Goal: Transaction & Acquisition: Purchase product/service

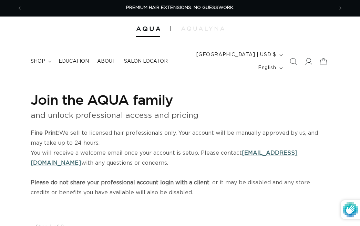
select select "US"
select select "[GEOGRAPHIC_DATA]"
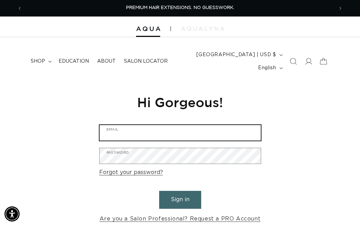
type input "jessica@theremedycollective.com"
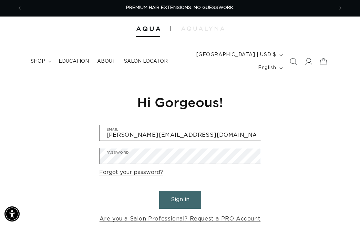
click at [177, 200] on button "Sign in" at bounding box center [180, 200] width 42 height 18
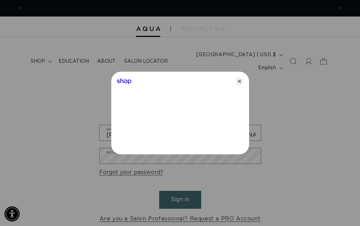
scroll to position [0, 311]
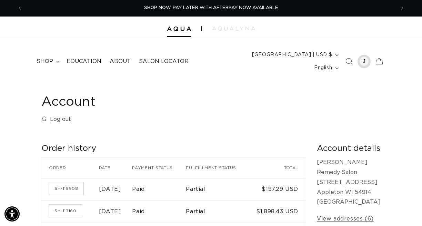
click at [360, 57] on div at bounding box center [364, 62] width 10 height 10
click at [51, 59] on span "shop" at bounding box center [45, 61] width 17 height 7
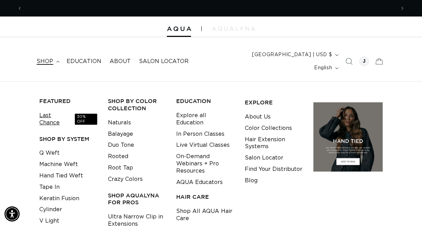
scroll to position [0, 746]
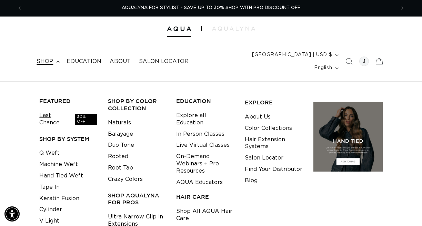
click at [61, 110] on link "Last Chance 30% OFF" at bounding box center [68, 119] width 58 height 19
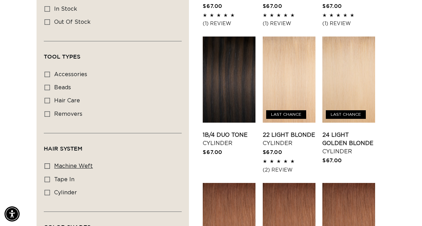
click at [72, 163] on span "machine weft" at bounding box center [73, 166] width 39 height 6
click at [50, 163] on input "machine weft machine weft (2 products)" at bounding box center [47, 166] width 6 height 6
checkbox input "true"
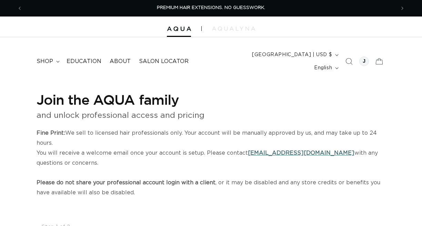
select select "US"
select select "[GEOGRAPHIC_DATA]"
click at [365, 58] on div at bounding box center [364, 62] width 10 height 10
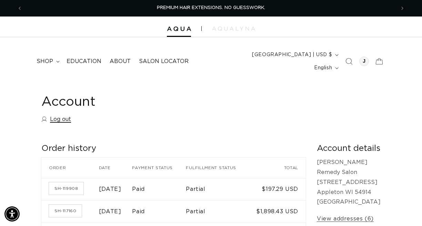
click at [61, 114] on link "Log out" at bounding box center [56, 119] width 30 height 10
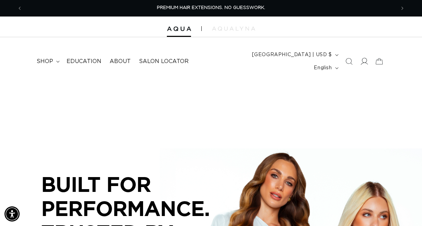
click at [366, 58] on icon at bounding box center [363, 61] width 7 height 7
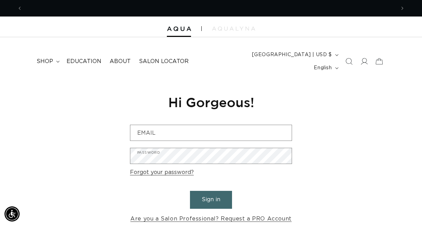
scroll to position [0, 373]
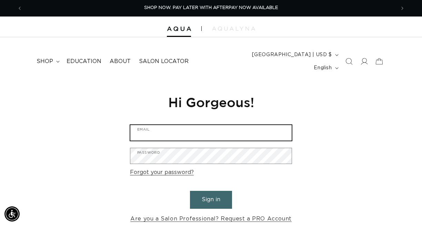
type input "[PERSON_NAME][EMAIL_ADDRESS][DOMAIN_NAME]"
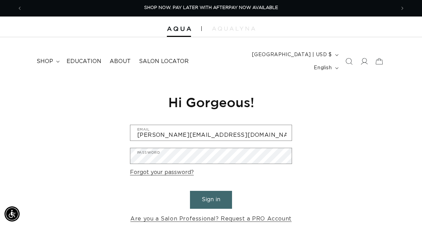
click at [217, 191] on button "Sign in" at bounding box center [211, 200] width 42 height 18
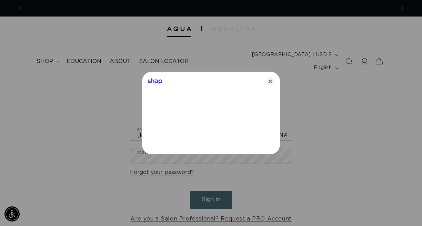
scroll to position [0, 746]
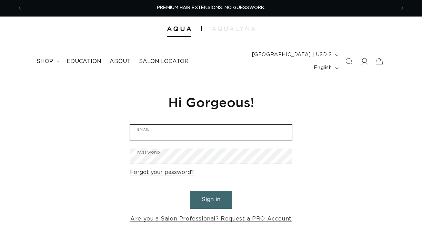
type input "[PERSON_NAME][EMAIL_ADDRESS][DOMAIN_NAME]"
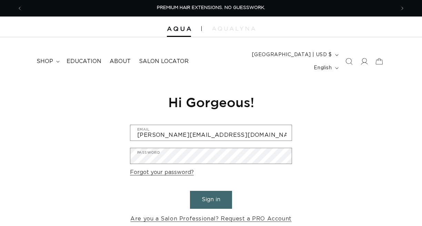
click at [244, 125] on input "[PERSON_NAME][EMAIL_ADDRESS][DOMAIN_NAME]" at bounding box center [210, 133] width 161 height 16
